Goal: Check status: Check status

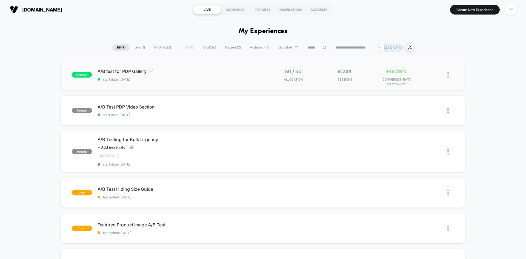
click at [199, 81] on span "start date: [DATE]" at bounding box center [179, 79] width 165 height 4
click at [223, 79] on span "start date: [DATE]" at bounding box center [179, 79] width 165 height 4
